Goal: Task Accomplishment & Management: Use online tool/utility

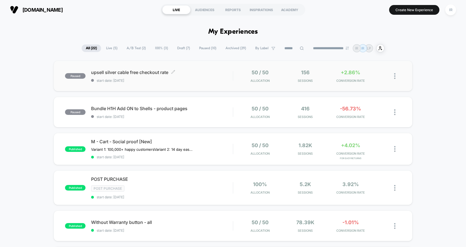
scroll to position [15, 0]
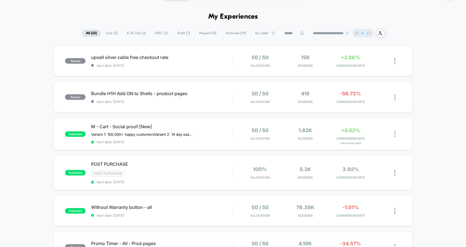
drag, startPoint x: 68, startPoint y: 37, endPoint x: 415, endPoint y: 172, distance: 372.2
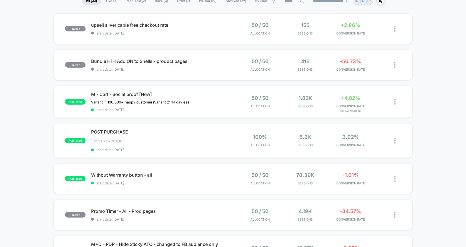
scroll to position [0, 0]
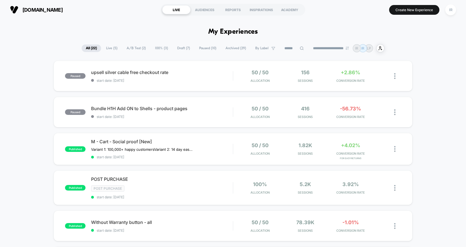
click at [435, 47] on div "**********" at bounding box center [233, 48] width 466 height 8
drag, startPoint x: 139, startPoint y: 17, endPoint x: 302, endPoint y: 9, distance: 162.9
click at [302, 9] on div "[DOMAIN_NAME] LIVE AUDIENCES REPORTS INSPIRATIONS ACADEMY Create New Experience…" at bounding box center [233, 9] width 466 height 19
click at [321, 10] on section "Create New Experience IR" at bounding box center [384, 10] width 147 height 14
drag, startPoint x: 321, startPoint y: 10, endPoint x: 145, endPoint y: 10, distance: 176.4
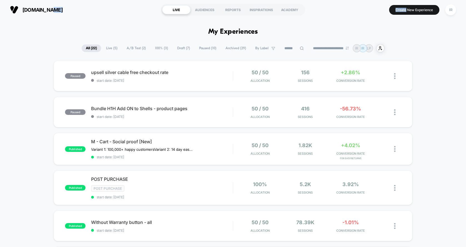
click at [144, 10] on div "[DOMAIN_NAME] LIVE AUDIENCES REPORTS INSPIRATIONS ACADEMY Create New Experience…" at bounding box center [233, 9] width 466 height 19
click at [136, 17] on div "[DOMAIN_NAME] LIVE AUDIENCES REPORTS INSPIRATIONS ACADEMY Create New Experience…" at bounding box center [233, 9] width 466 height 19
click at [33, 6] on button "[DOMAIN_NAME]" at bounding box center [36, 9] width 56 height 9
click at [394, 74] on img at bounding box center [394, 76] width 1 height 6
